Goal: Task Accomplishment & Management: Complete application form

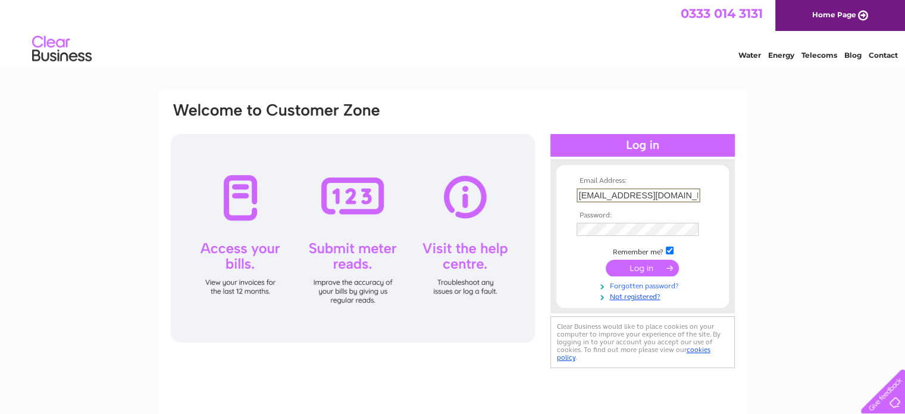
type input "[EMAIL_ADDRESS][DOMAIN_NAME]"
click at [662, 289] on tbody "Email Address: [EMAIL_ADDRESS][DOMAIN_NAME] Password: Remember me?" at bounding box center [643, 238] width 138 height 123
click at [662, 283] on link "Forgotten password?" at bounding box center [644, 283] width 135 height 11
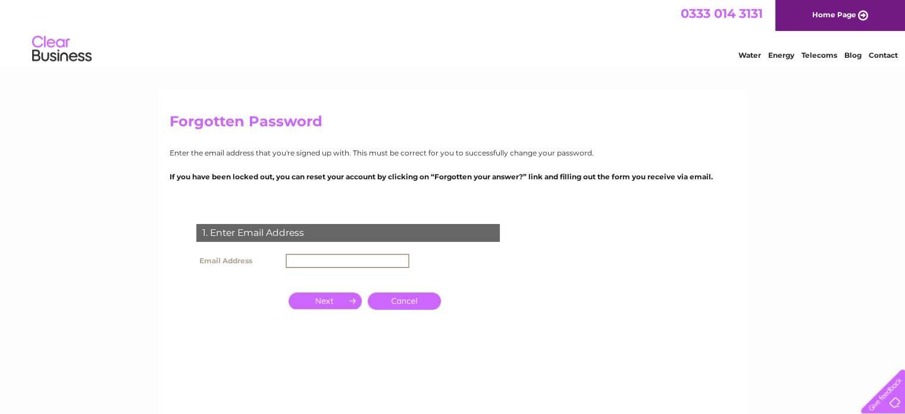
click at [319, 261] on input "text" at bounding box center [348, 261] width 124 height 14
type input "[EMAIL_ADDRESS][DOMAIN_NAME]"
click at [321, 302] on input "button" at bounding box center [325, 299] width 73 height 17
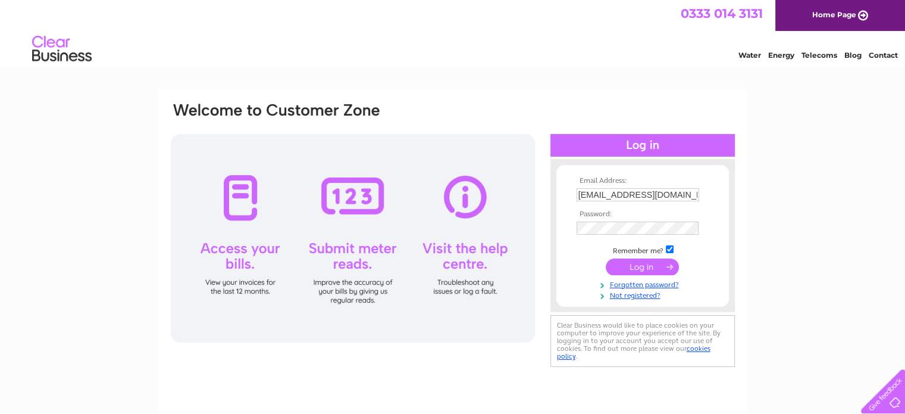
click at [650, 301] on div at bounding box center [643, 306] width 184 height 12
click at [649, 298] on link "Not registered?" at bounding box center [644, 294] width 135 height 11
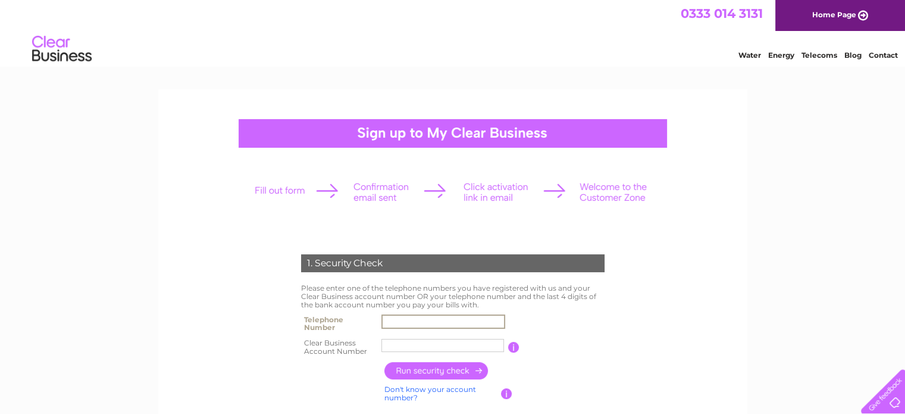
click at [414, 320] on input "text" at bounding box center [443, 321] width 124 height 14
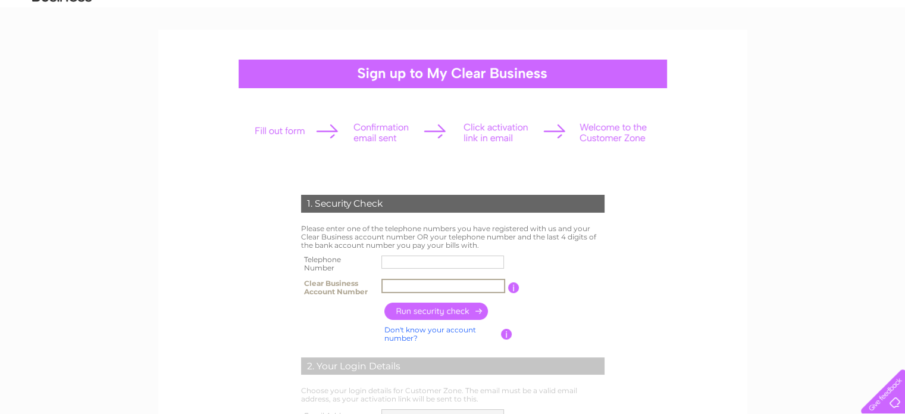
click at [398, 284] on input "text" at bounding box center [443, 286] width 124 height 14
click at [402, 264] on input "text" at bounding box center [443, 262] width 124 height 14
type input "01327860204"
click at [380, 283] on td at bounding box center [443, 288] width 129 height 24
click at [400, 283] on input "text" at bounding box center [442, 285] width 123 height 13
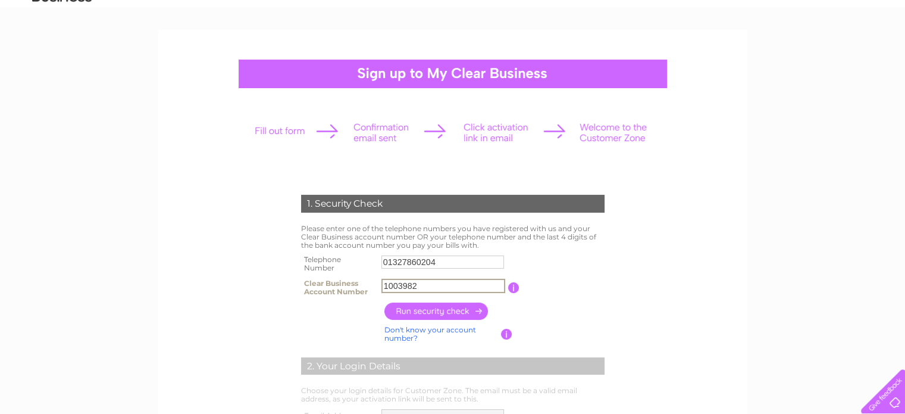
type input "1003982"
click at [467, 314] on input "button" at bounding box center [436, 310] width 105 height 17
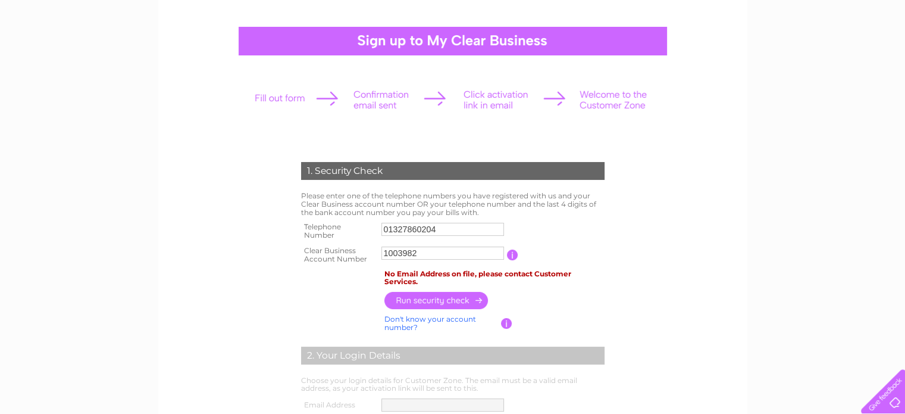
scroll to position [0, 0]
